Goal: Task Accomplishment & Management: Manage account settings

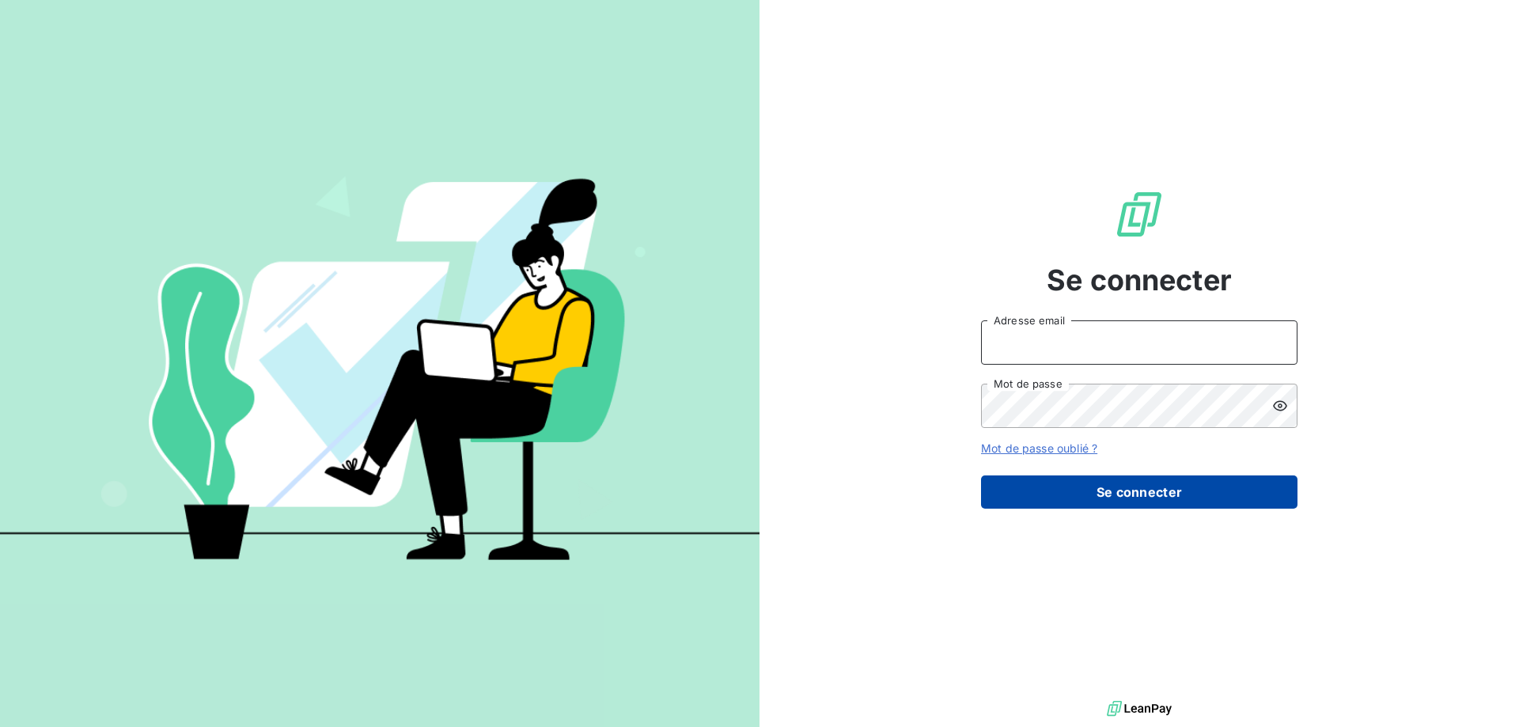
type input "[PERSON_NAME][EMAIL_ADDRESS][DOMAIN_NAME]"
click at [1114, 478] on button "Se connecter" at bounding box center [1139, 491] width 316 height 33
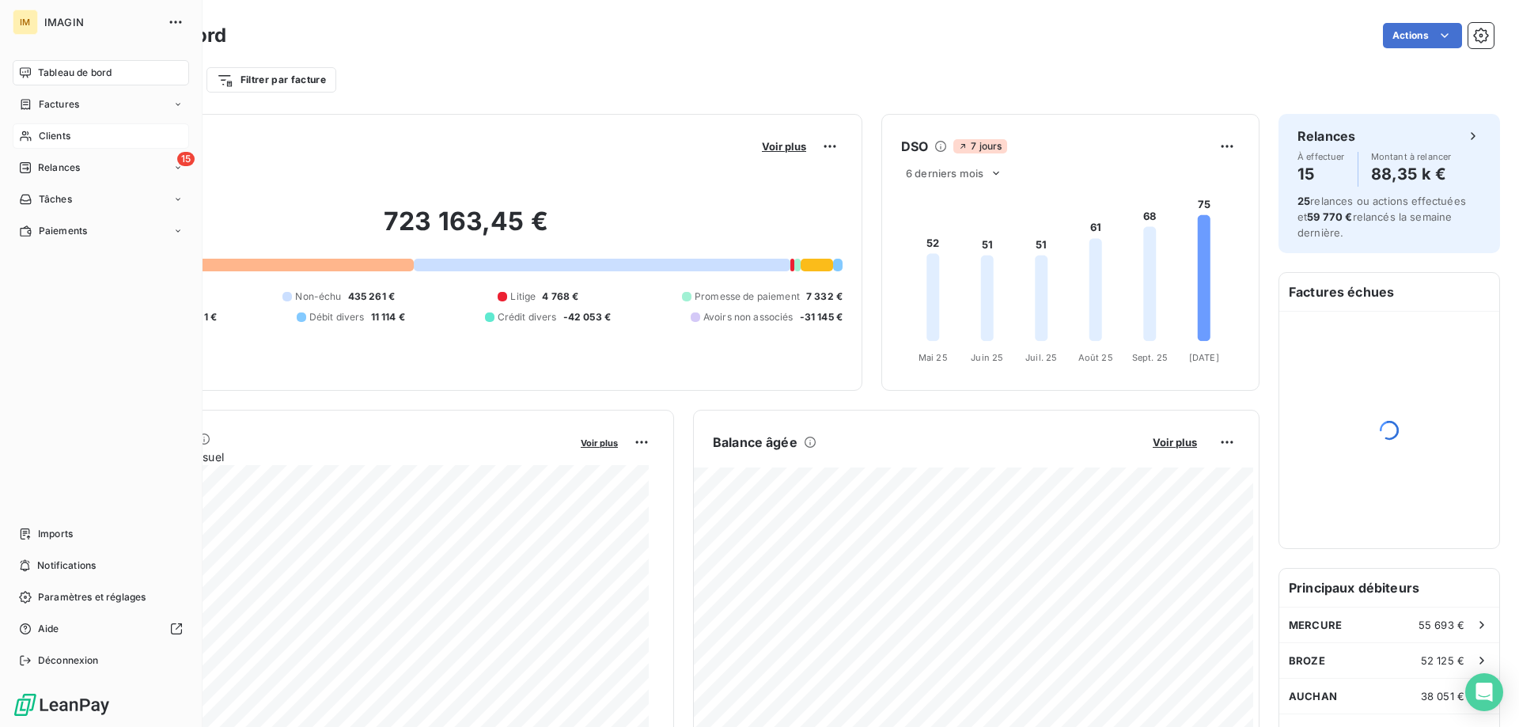
click at [28, 134] on icon at bounding box center [25, 136] width 11 height 10
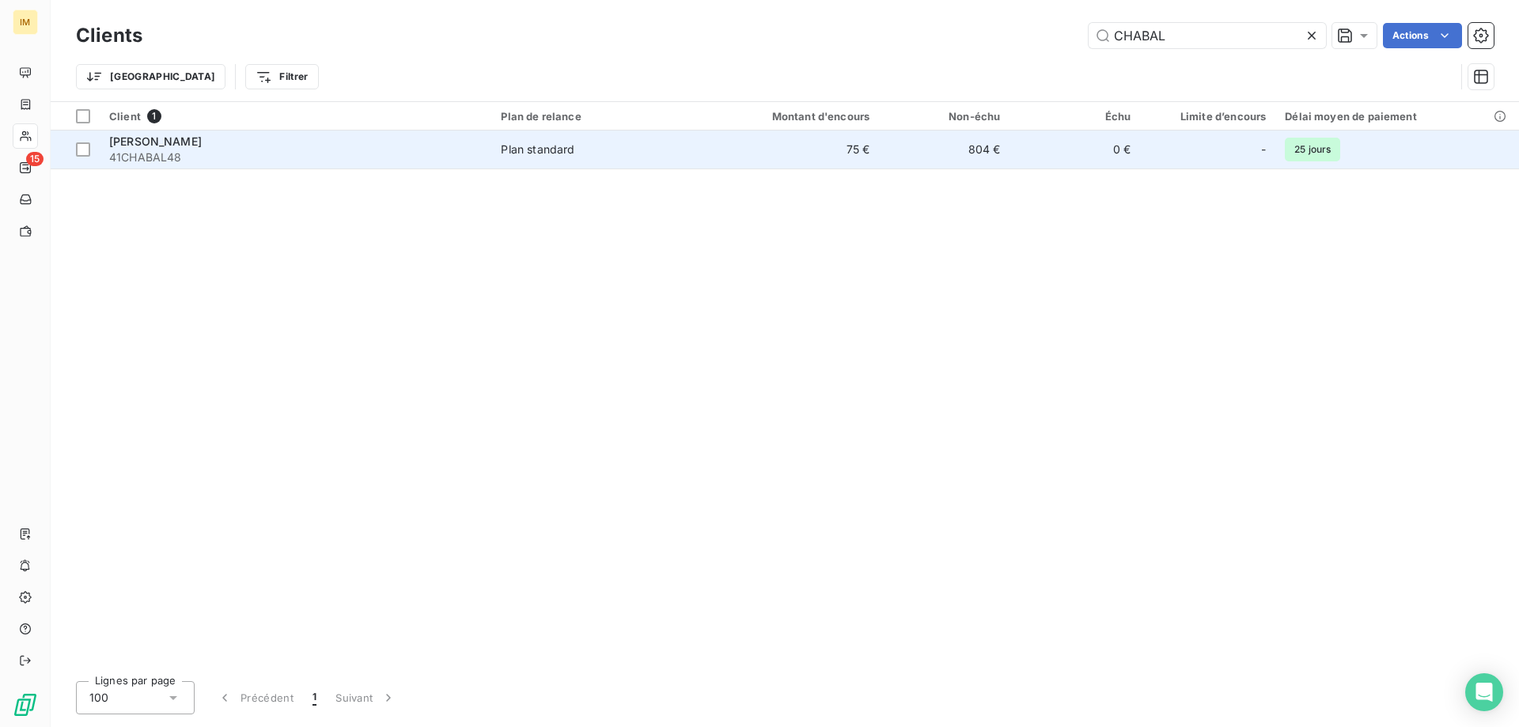
type input "CHABAL"
click at [1076, 143] on td "0 €" at bounding box center [1074, 150] width 131 height 38
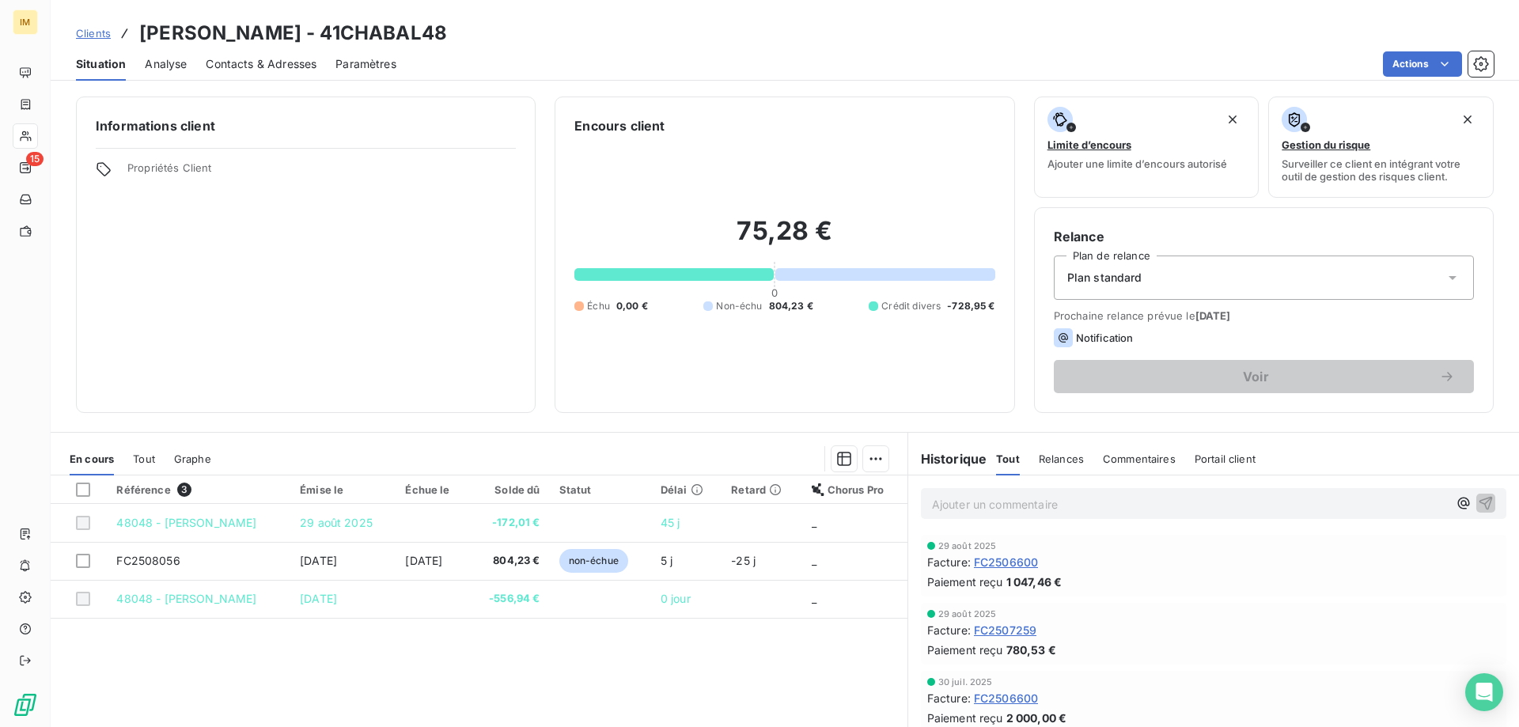
click at [1007, 502] on p "Ajouter un commentaire ﻿" at bounding box center [1190, 504] width 516 height 20
click at [1136, 506] on span "FC2508056 envoyée par courrier à la dde de la cliente + noté reste à régler 75.…" at bounding box center [1153, 502] width 442 height 13
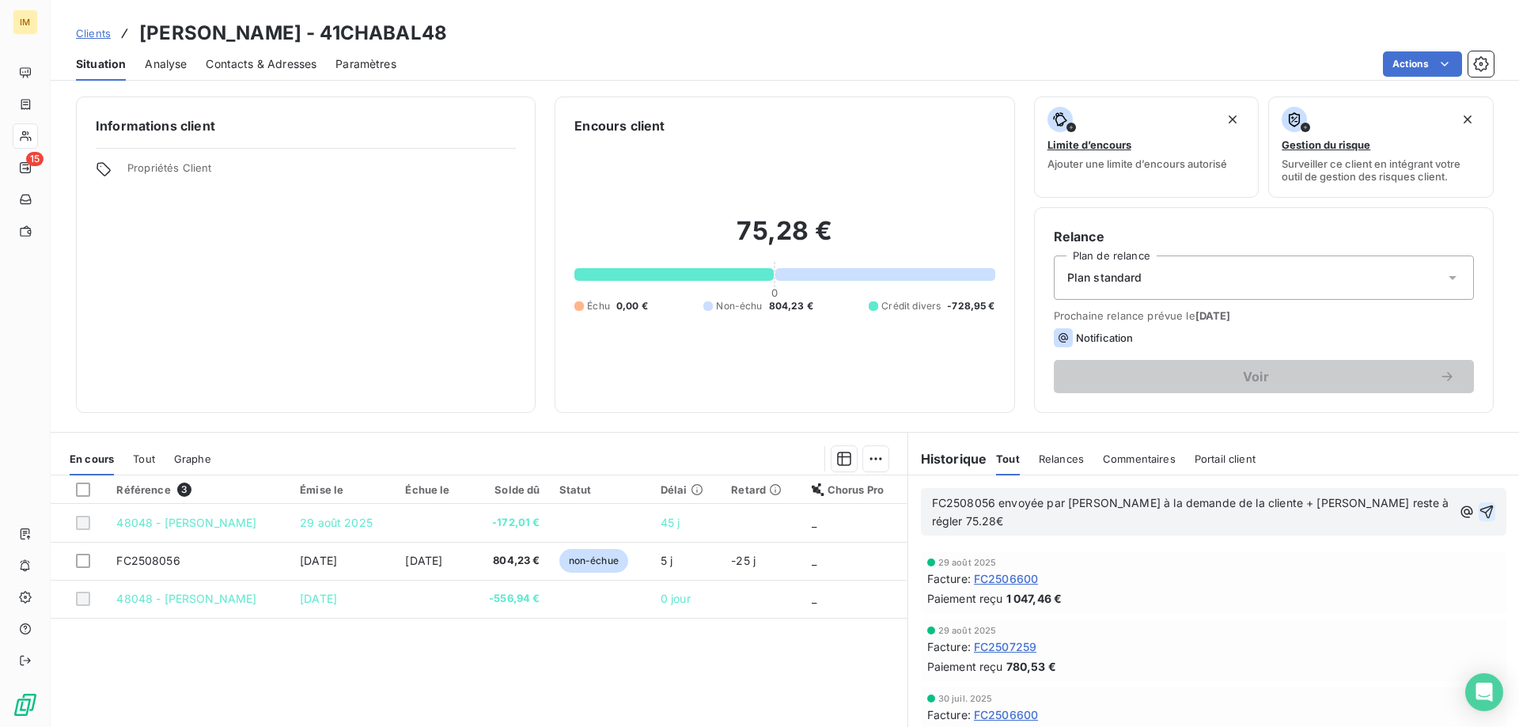
click at [1480, 505] on icon "button" at bounding box center [1486, 511] width 13 height 13
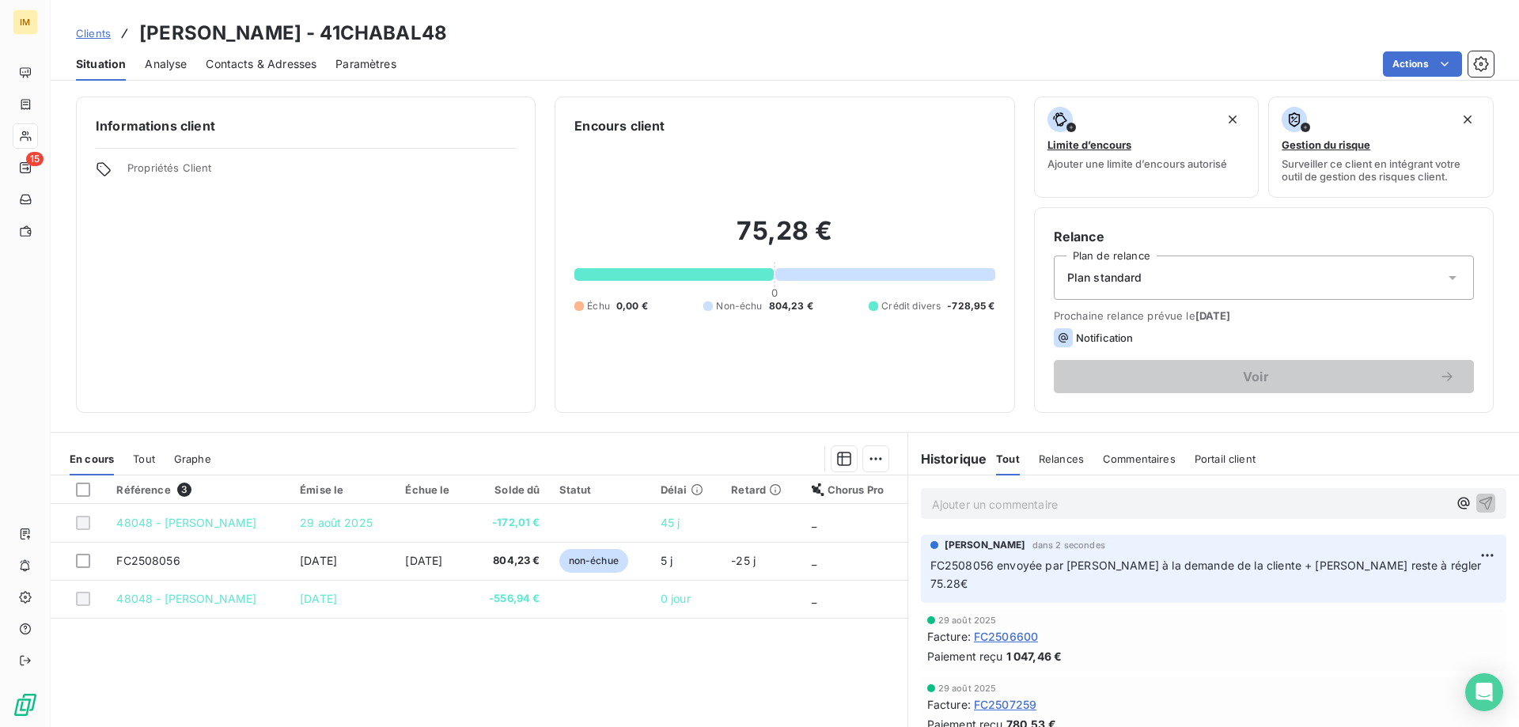
click at [89, 33] on span "Clients" at bounding box center [93, 33] width 35 height 13
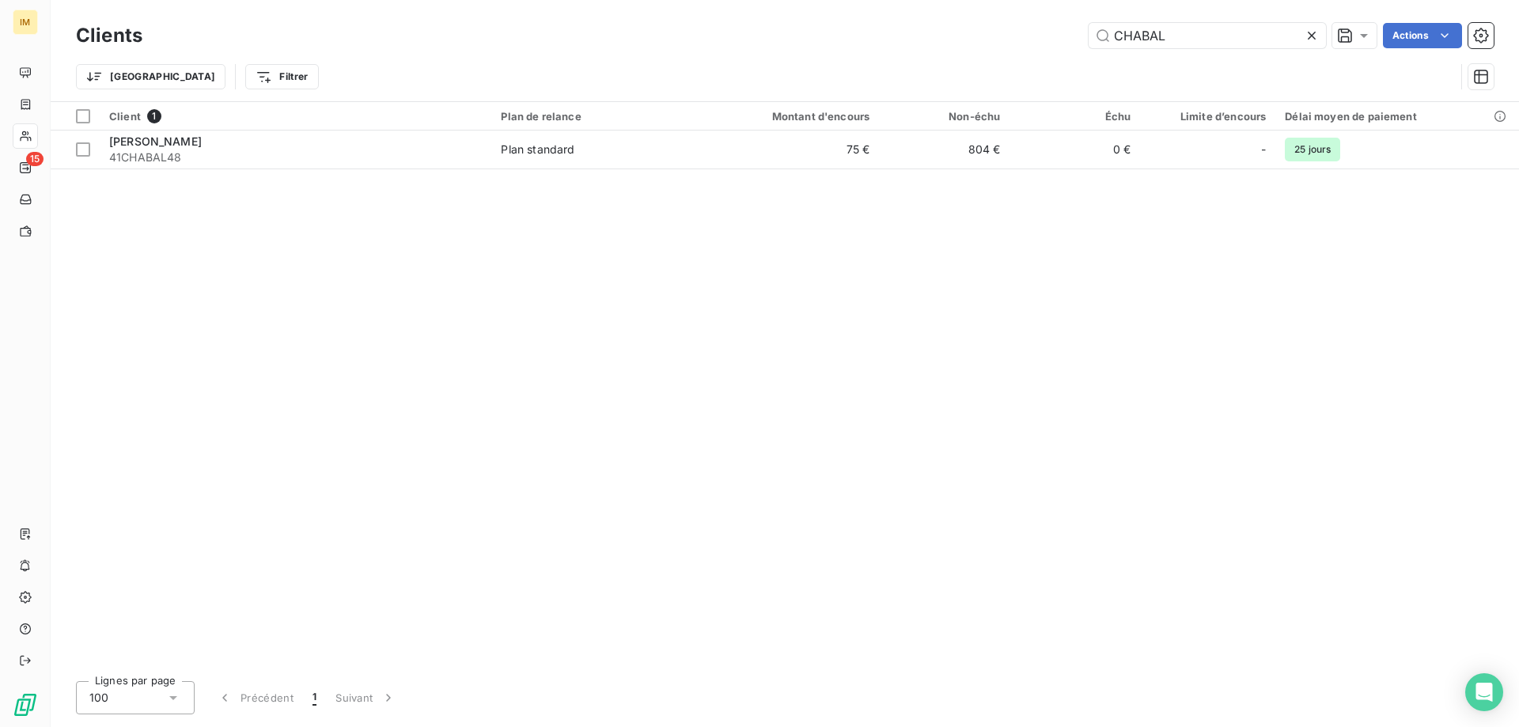
drag, startPoint x: 1183, startPoint y: 38, endPoint x: 836, endPoint y: 36, distance: 347.3
click at [836, 36] on div "CHABAL Actions" at bounding box center [827, 35] width 1332 height 25
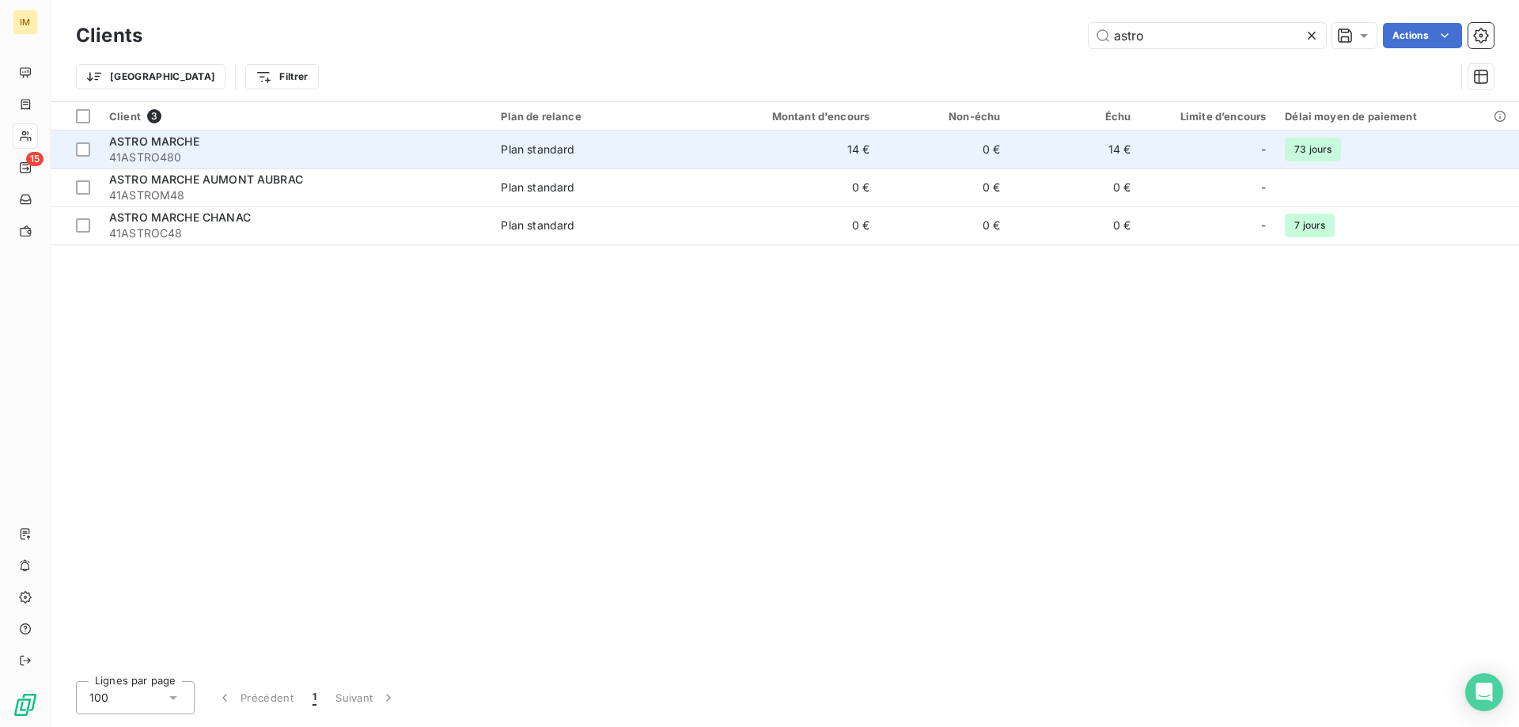
type input "astro"
click at [786, 143] on td "14 €" at bounding box center [791, 150] width 175 height 38
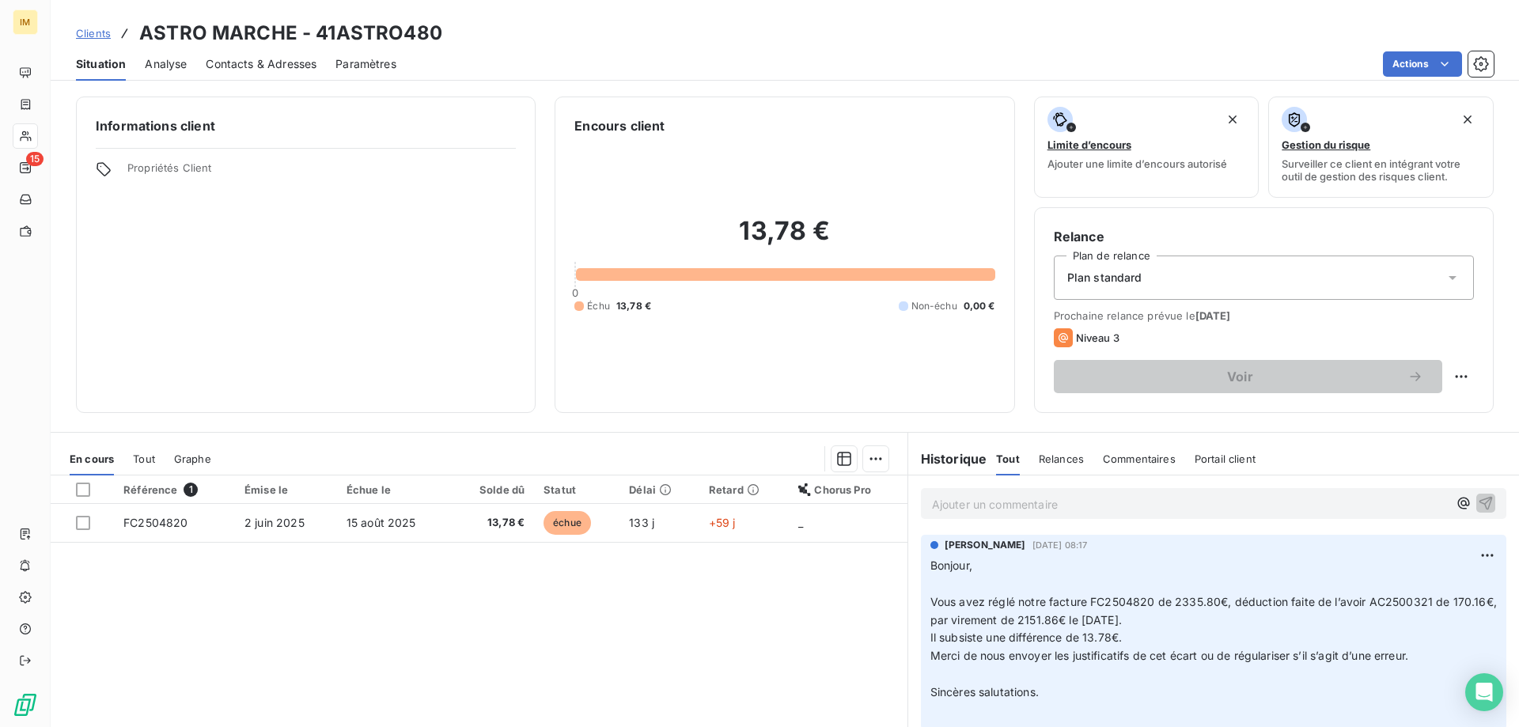
click at [966, 508] on p "Ajouter un commentaire ﻿" at bounding box center [1190, 504] width 516 height 20
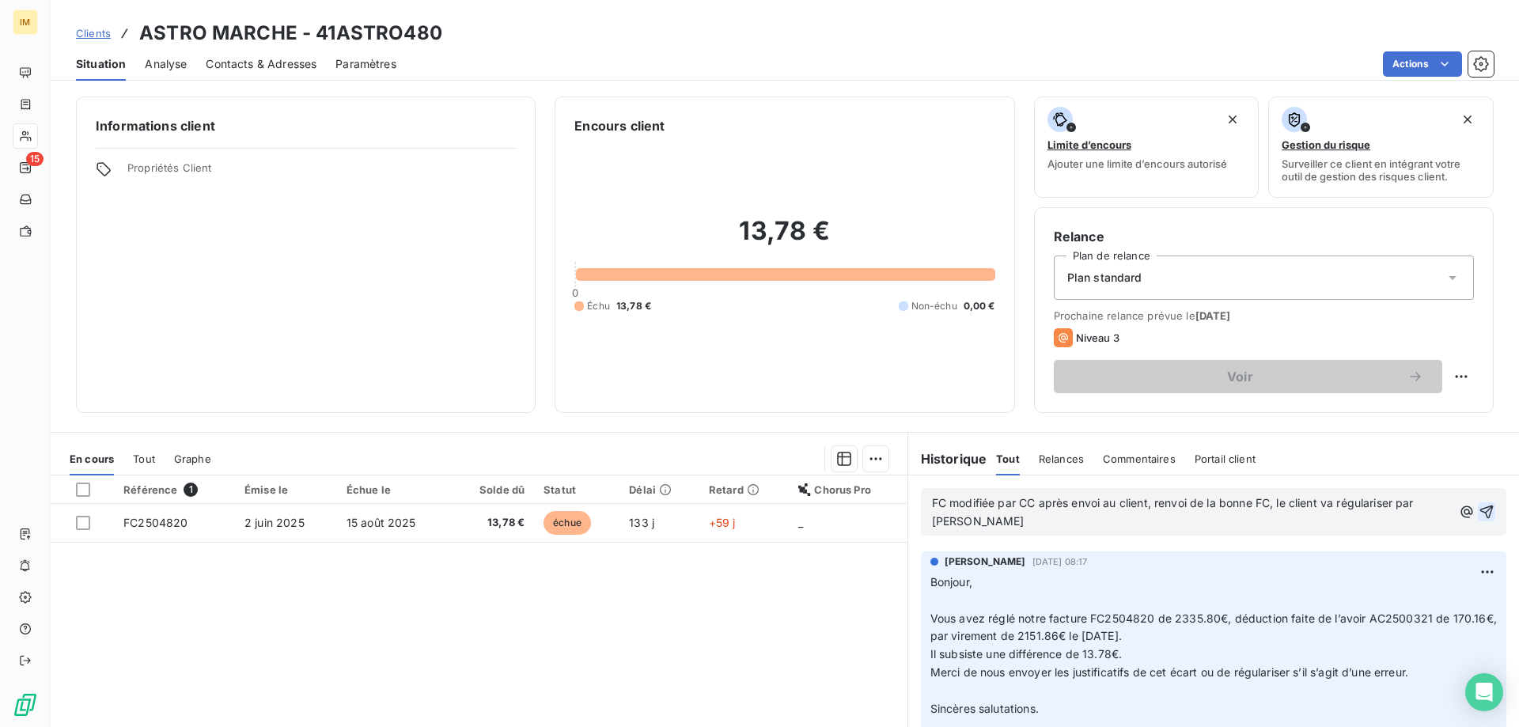
click at [1480, 510] on icon "button" at bounding box center [1486, 511] width 13 height 13
